Goal: Transaction & Acquisition: Obtain resource

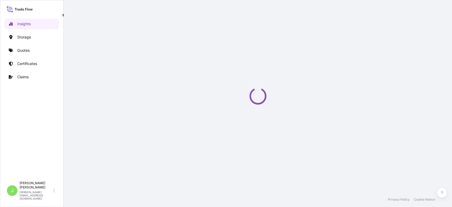
select select "2025"
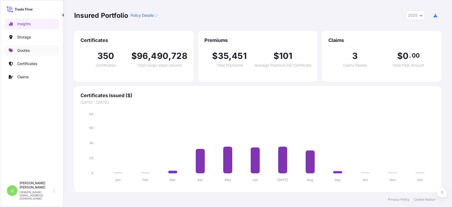
click at [29, 52] on p "Quotes" at bounding box center [23, 50] width 12 height 5
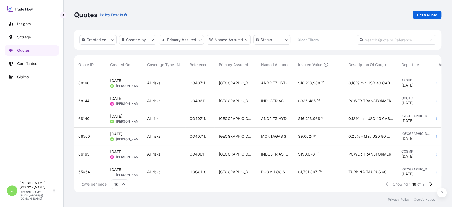
scroll to position [6, 6]
click at [428, 16] on p "Get a Quote" at bounding box center [427, 14] width 20 height 5
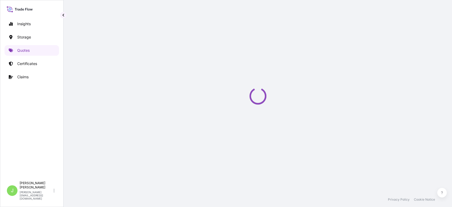
scroll to position [8, 0]
select select "Water"
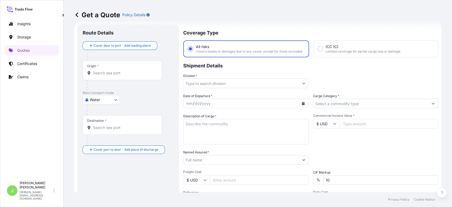
click at [115, 75] on div "Origin *" at bounding box center [123, 70] width 80 height 20
click at [115, 75] on input "Origin *" at bounding box center [124, 72] width 63 height 5
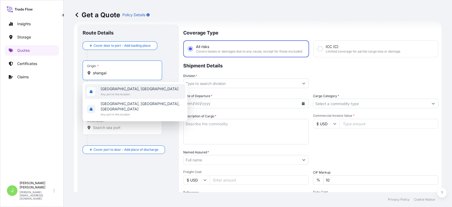
click at [111, 91] on span "Any port in this location" at bounding box center [140, 93] width 78 height 5
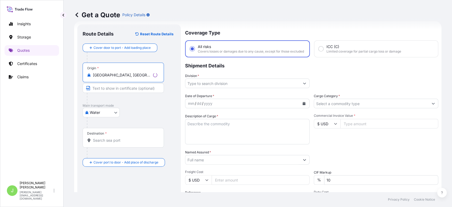
type input "[GEOGRAPHIC_DATA], [GEOGRAPHIC_DATA]"
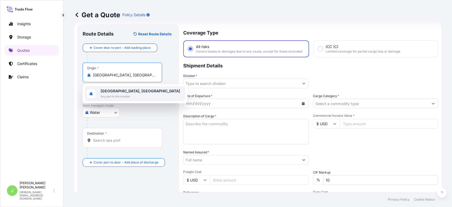
click at [101, 140] on input "Destination *" at bounding box center [124, 140] width 63 height 5
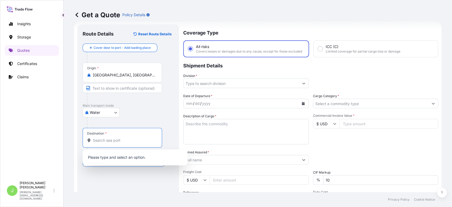
type input "N"
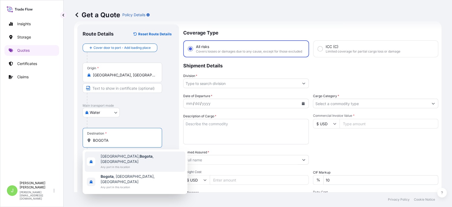
click at [103, 164] on span "Any port in this location" at bounding box center [142, 166] width 83 height 5
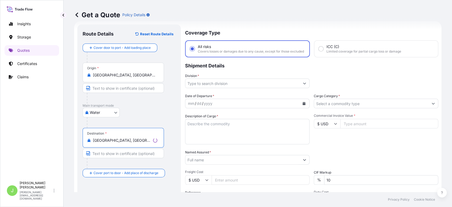
type input "[GEOGRAPHIC_DATA], [GEOGRAPHIC_DATA], [GEOGRAPHIC_DATA]"
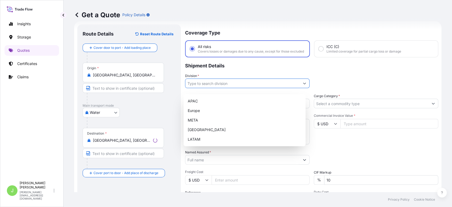
click at [218, 86] on input "Division *" at bounding box center [243, 83] width 115 height 10
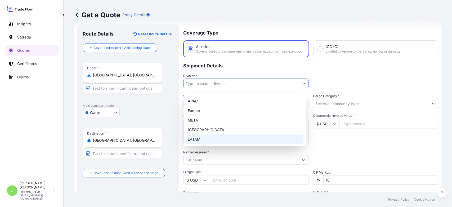
click at [214, 135] on div "LATAM" at bounding box center [245, 139] width 118 height 10
type input "LATAM"
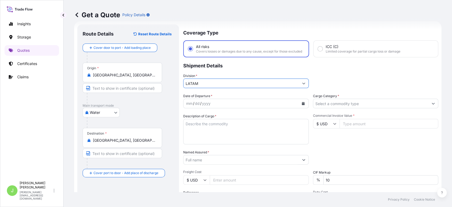
click at [340, 103] on div at bounding box center [376, 104] width 126 height 10
click at [338, 108] on input "Cargo Category *" at bounding box center [372, 104] width 116 height 10
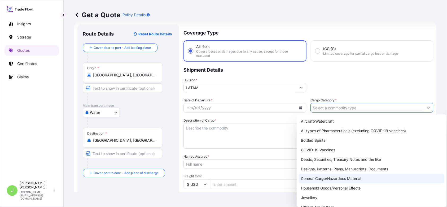
click at [316, 177] on div "General Cargo/Hazardous Material" at bounding box center [372, 179] width 146 height 10
type input "General Cargo/Hazardous Material"
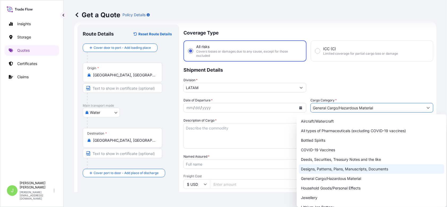
click at [301, 109] on button "Calendar" at bounding box center [300, 107] width 8 height 8
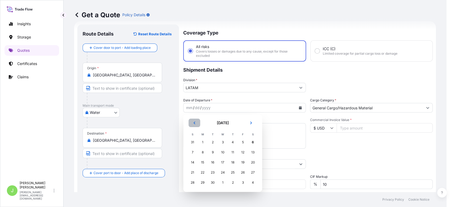
click at [193, 124] on button "Previous" at bounding box center [195, 122] width 12 height 8
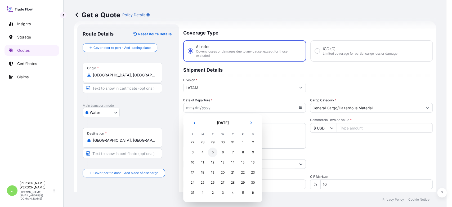
click at [216, 152] on div "5" at bounding box center [213, 152] width 10 height 10
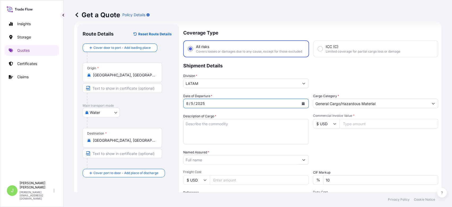
click at [225, 130] on textarea "Description of Cargo *" at bounding box center [246, 131] width 126 height 25
paste textarea "PLASTIC IN ROLLS FOR DIGITAL PRINTING"
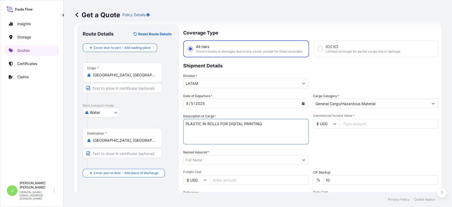
type textarea "PLASTIC IN ROLLS FOR DIGITAL PRINTING"
click at [210, 164] on input "Named Assured *" at bounding box center [242, 160] width 116 height 10
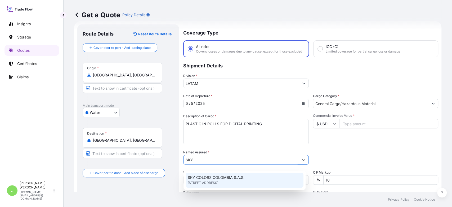
click at [220, 188] on div "SKY COLORS COLOMBIA S.A.S. [STREET_ADDRESS]" at bounding box center [245, 179] width 122 height 19
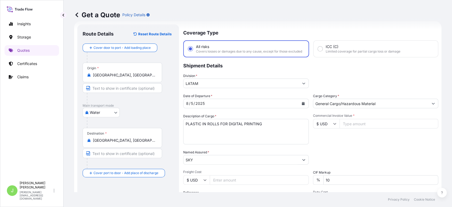
click at [212, 164] on input "SKY" at bounding box center [242, 160] width 116 height 10
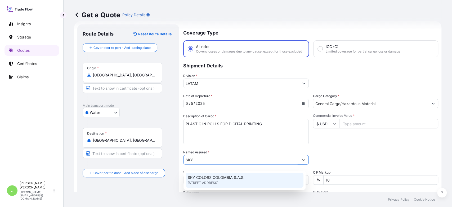
click at [213, 177] on span "SKY COLORS COLOMBIA S.A.S." at bounding box center [216, 177] width 57 height 5
type input "SKY COLORS COLOMBIA S.A.S."
click at [215, 176] on span "SKY COLORS COLOMBIA S.A.S." at bounding box center [216, 177] width 57 height 5
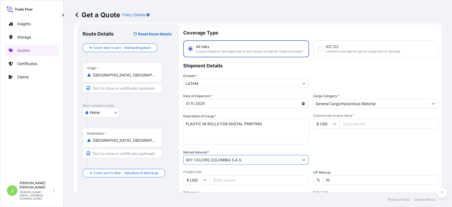
scroll to position [44, 0]
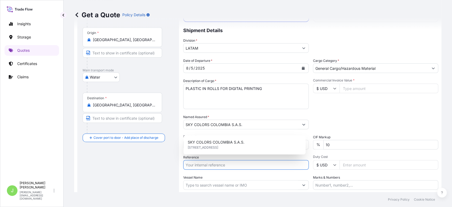
click at [210, 169] on input "Reference" at bounding box center [246, 165] width 126 height 10
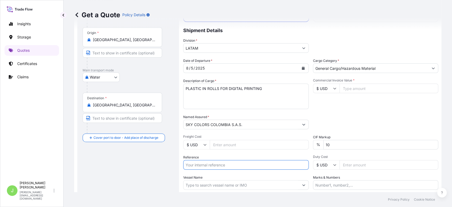
click at [213, 148] on input "Freight Cost" at bounding box center [259, 145] width 99 height 10
type input "2000"
click at [226, 167] on input "Reference" at bounding box center [246, 165] width 126 height 10
paste input "CO4031151521"
type input "CO4031151521"
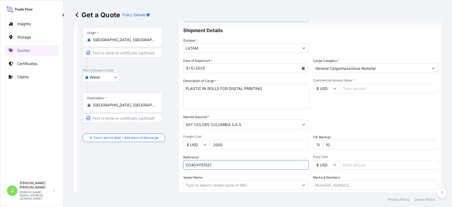
click at [159, 177] on div "Route Details Reset Route Details Cover door to port - Add loading place Place …" at bounding box center [128, 108] width 91 height 229
click at [221, 190] on input "Vessel Name" at bounding box center [242, 185] width 116 height 10
paste input "[PERSON_NAME] - 531E"
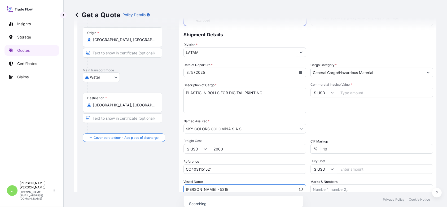
click at [225, 187] on input "[PERSON_NAME] - 531E" at bounding box center [240, 189] width 112 height 10
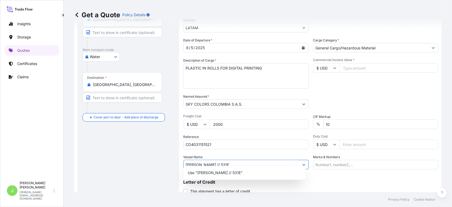
scroll to position [79, 0]
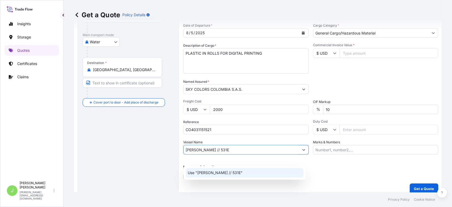
click at [214, 170] on p "Use "[PERSON_NAME] // 531E"" at bounding box center [215, 172] width 55 height 5
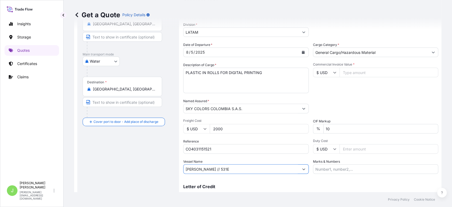
scroll to position [44, 0]
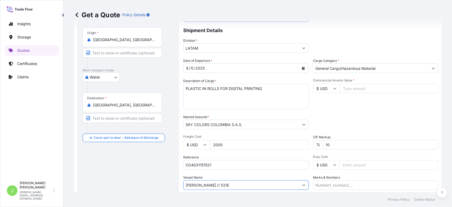
type input "[PERSON_NAME] // 531E"
click at [340, 92] on input "Commercial Invoice Value *" at bounding box center [389, 88] width 99 height 10
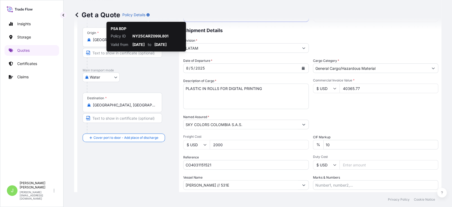
type input "40365.77"
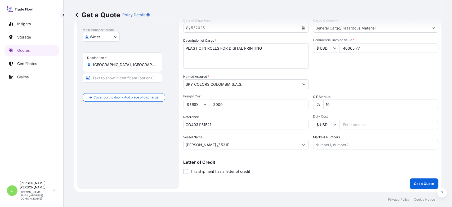
scroll to position [88, 0]
click at [327, 146] on input "Marks & Numbers" at bounding box center [376, 145] width 126 height 10
paste input "CSHSE0430445"
paste input "0.35"
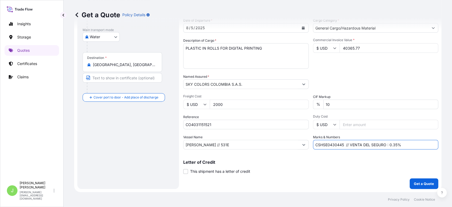
type input "CSHSE0430445 // VENTA DEL SEGURO : 0.35%"
click at [416, 181] on p "Get a Quote" at bounding box center [424, 183] width 20 height 5
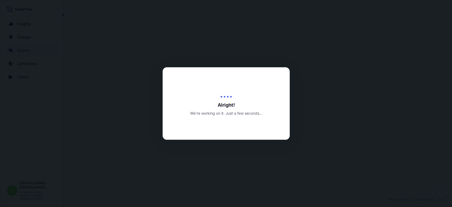
select select "Water"
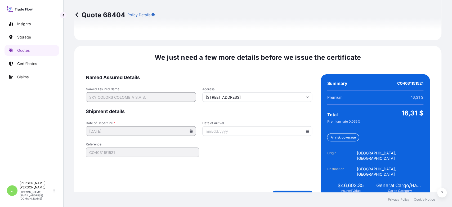
scroll to position [806, 0]
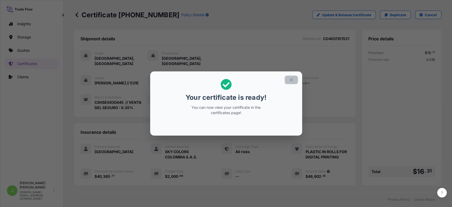
click at [291, 81] on icon "button" at bounding box center [291, 79] width 3 height 3
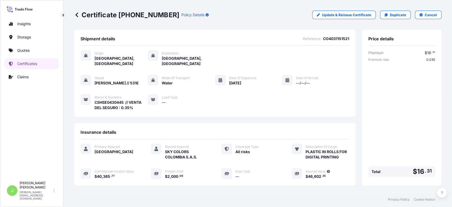
click at [103, 16] on p "Certificate [PHONE_NUMBER]" at bounding box center [126, 15] width 105 height 8
copy p "Certificate [PHONE_NUMBER]"
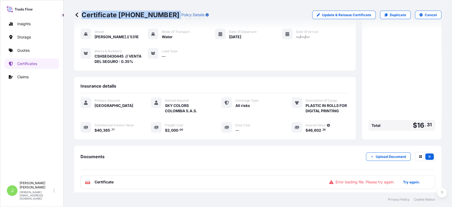
scroll to position [77, 0]
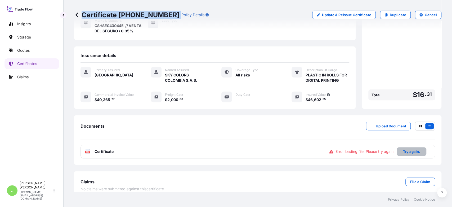
click at [403, 149] on p "Try again." at bounding box center [411, 151] width 17 height 5
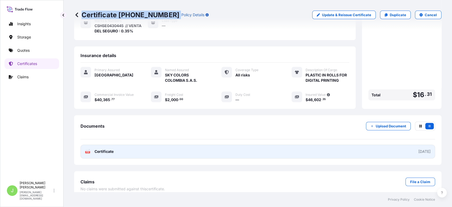
click at [160, 149] on link "PDF Certificate [DATE]" at bounding box center [258, 151] width 355 height 14
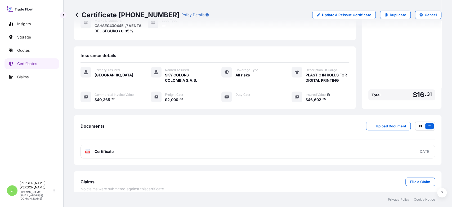
drag, startPoint x: 105, startPoint y: 179, endPoint x: 104, endPoint y: 176, distance: 3.8
click at [105, 179] on div "Claims File a Claim" at bounding box center [258, 181] width 355 height 8
